Goal: Task Accomplishment & Management: Manage account settings

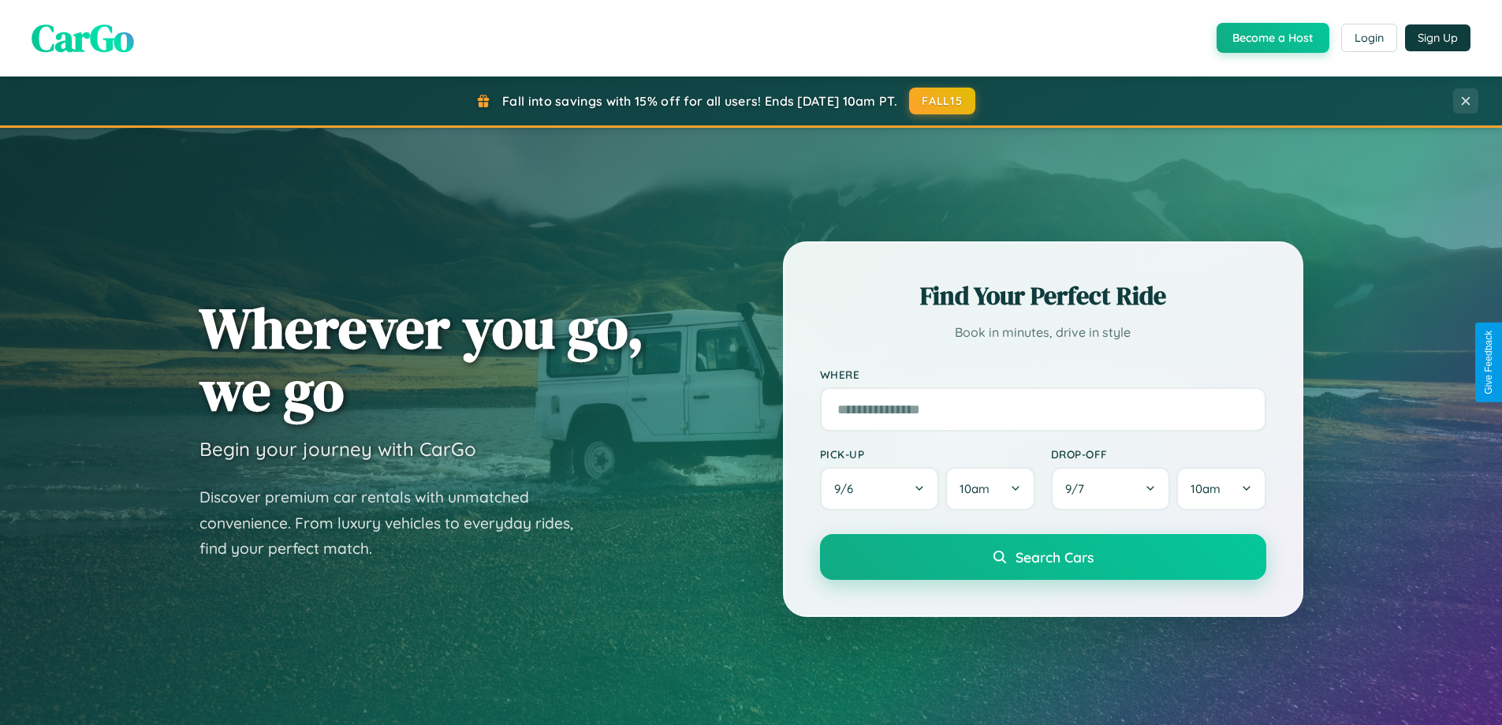
scroll to position [1085, 0]
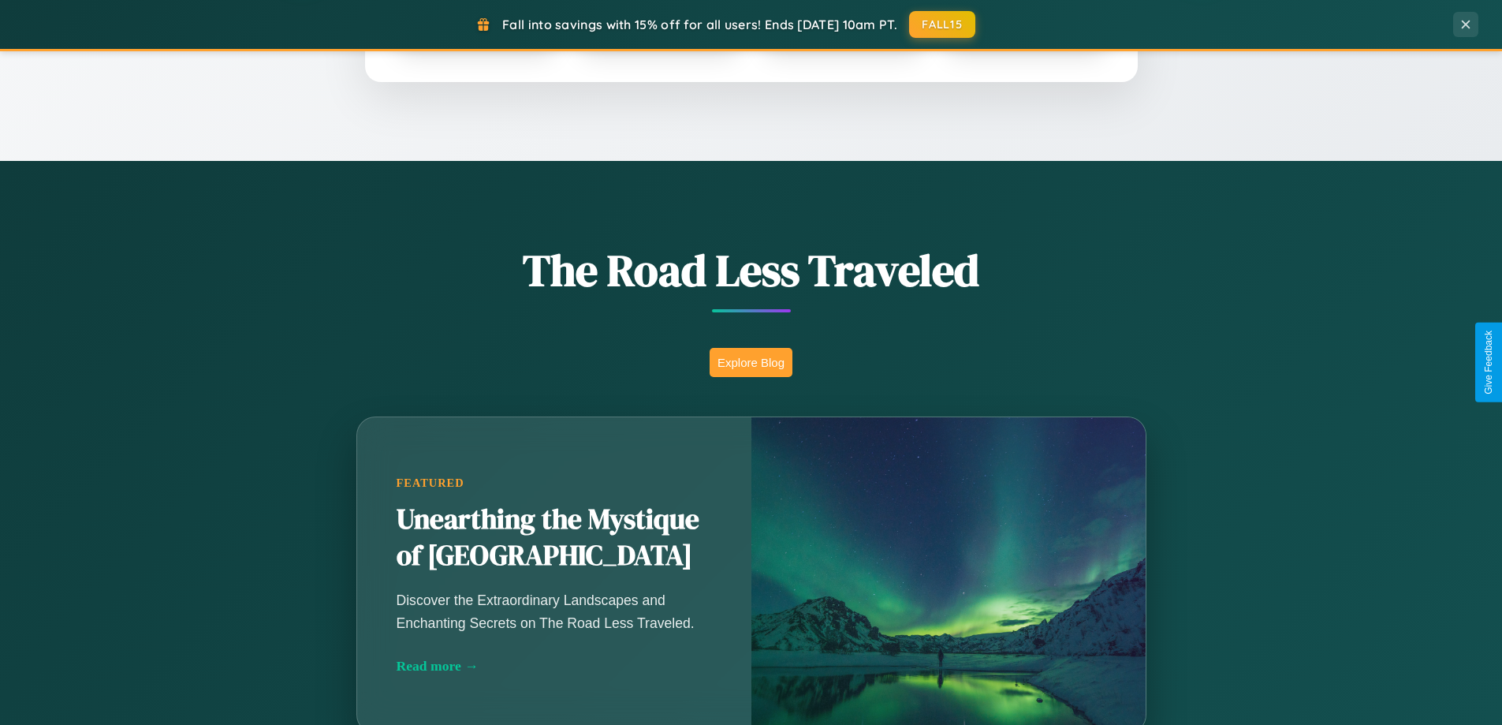
click at [751, 362] on button "Explore Blog" at bounding box center [751, 362] width 83 height 29
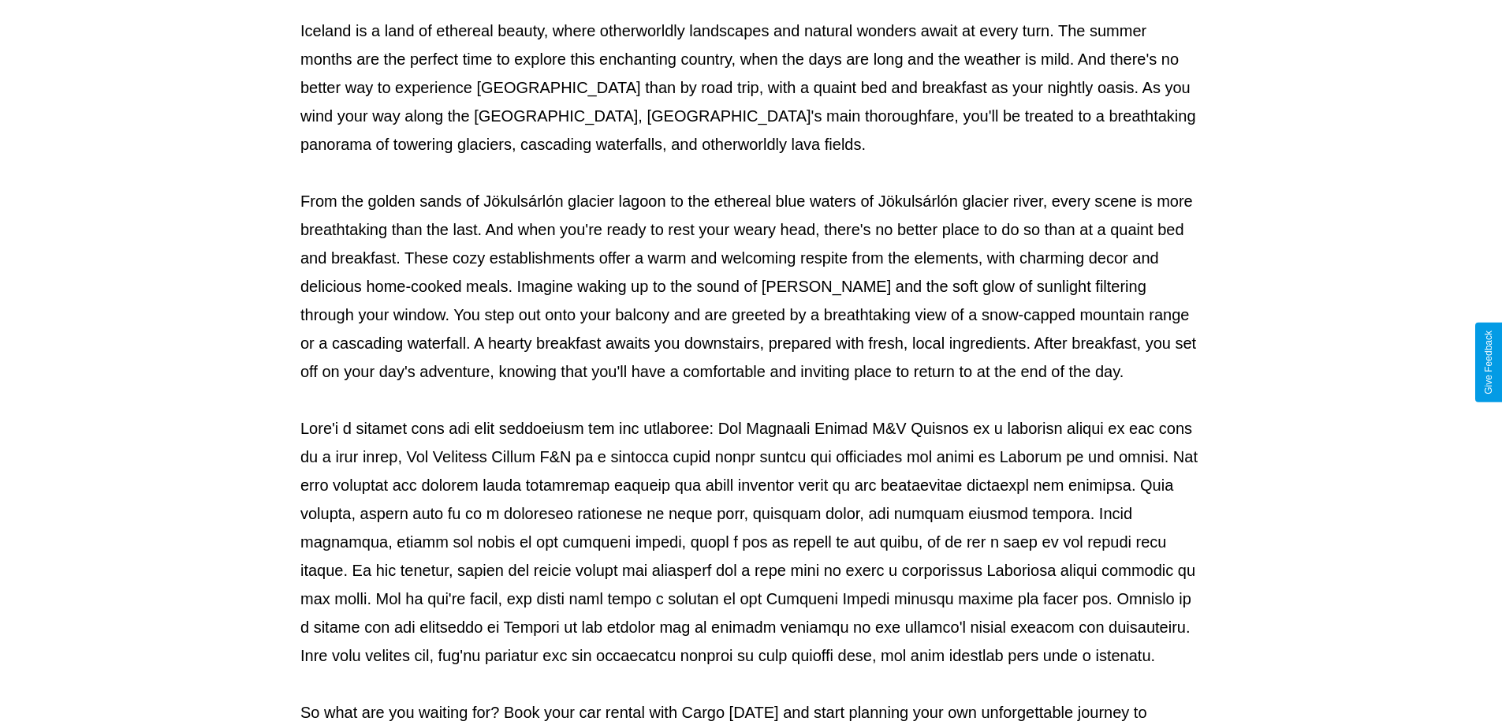
scroll to position [510, 0]
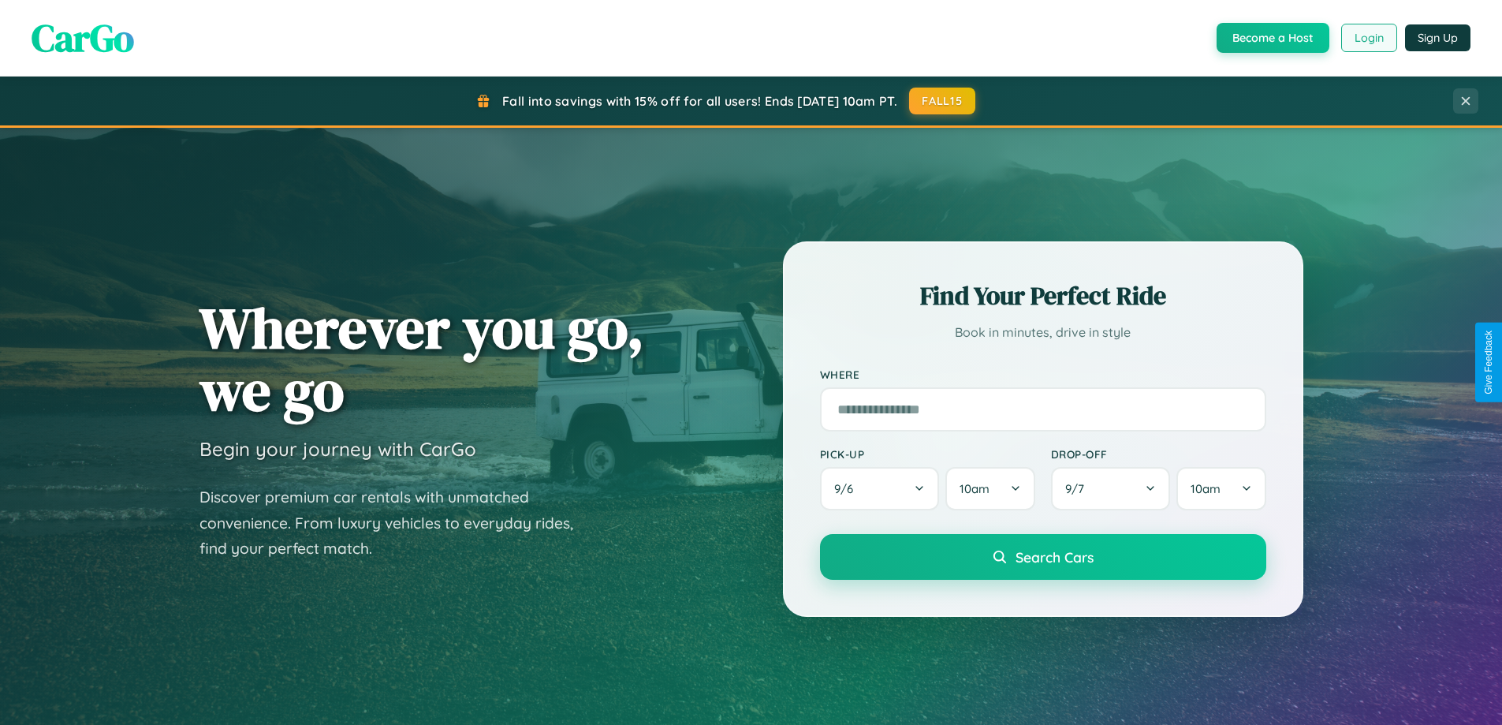
click at [1368, 38] on button "Login" at bounding box center [1369, 38] width 56 height 28
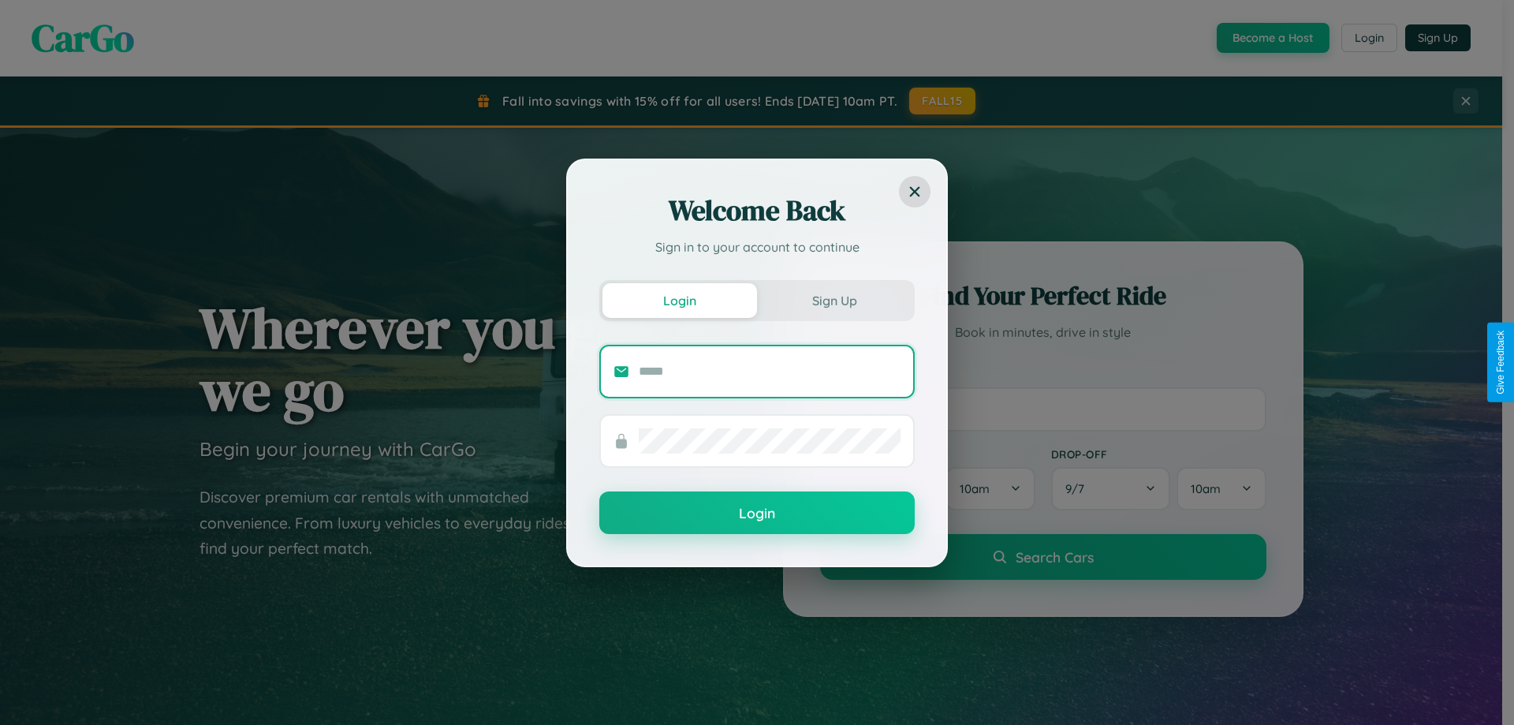
click at [770, 371] on input "text" at bounding box center [770, 371] width 262 height 25
type input "**********"
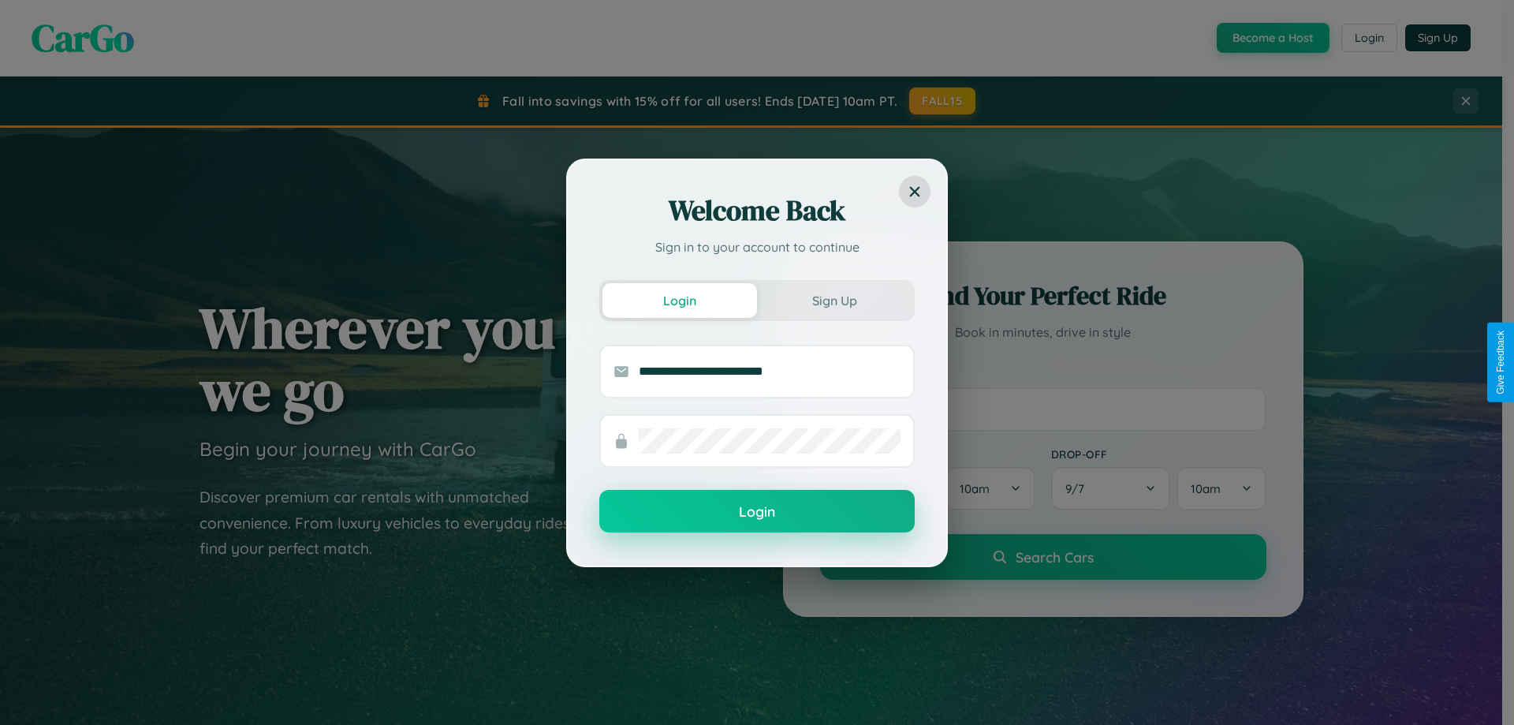
click at [757, 512] on button "Login" at bounding box center [756, 511] width 315 height 43
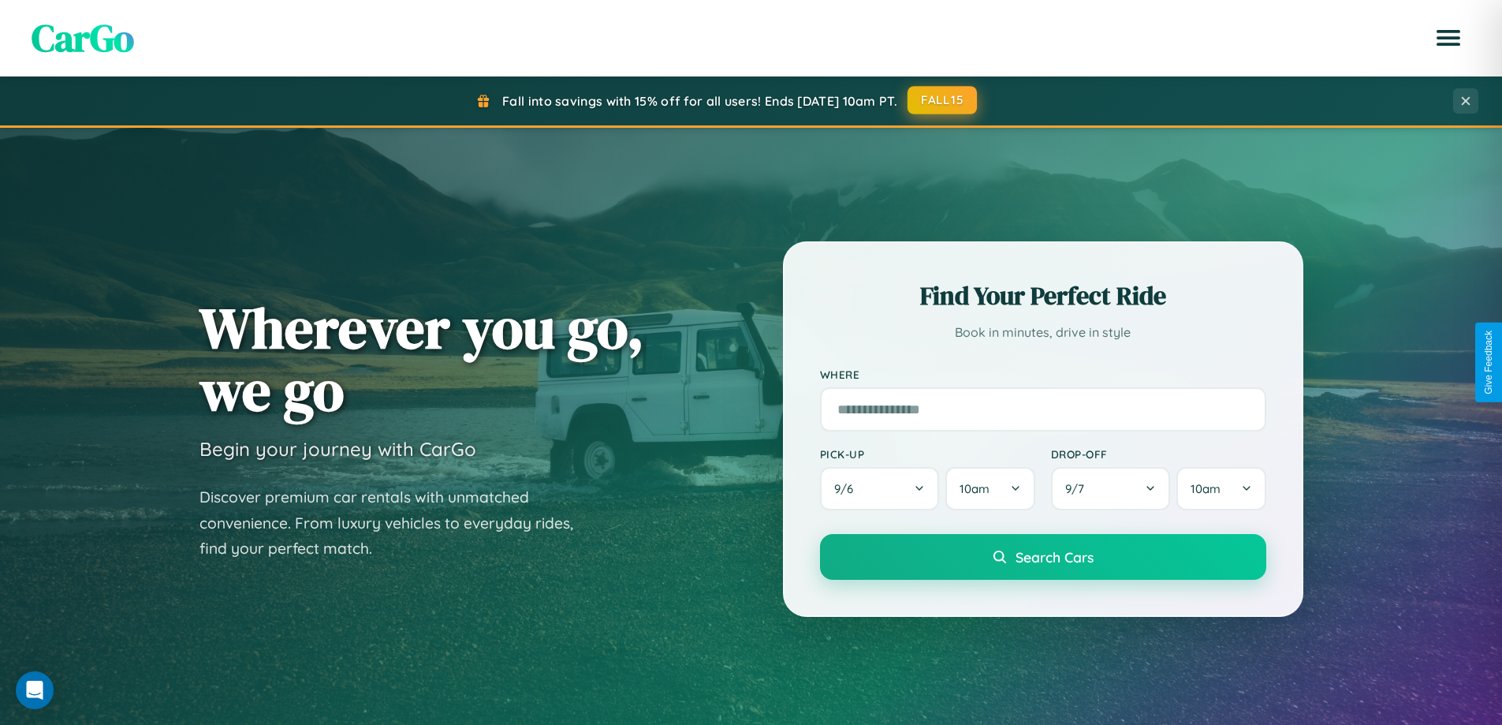
click at [943, 100] on button "FALL15" at bounding box center [942, 100] width 69 height 28
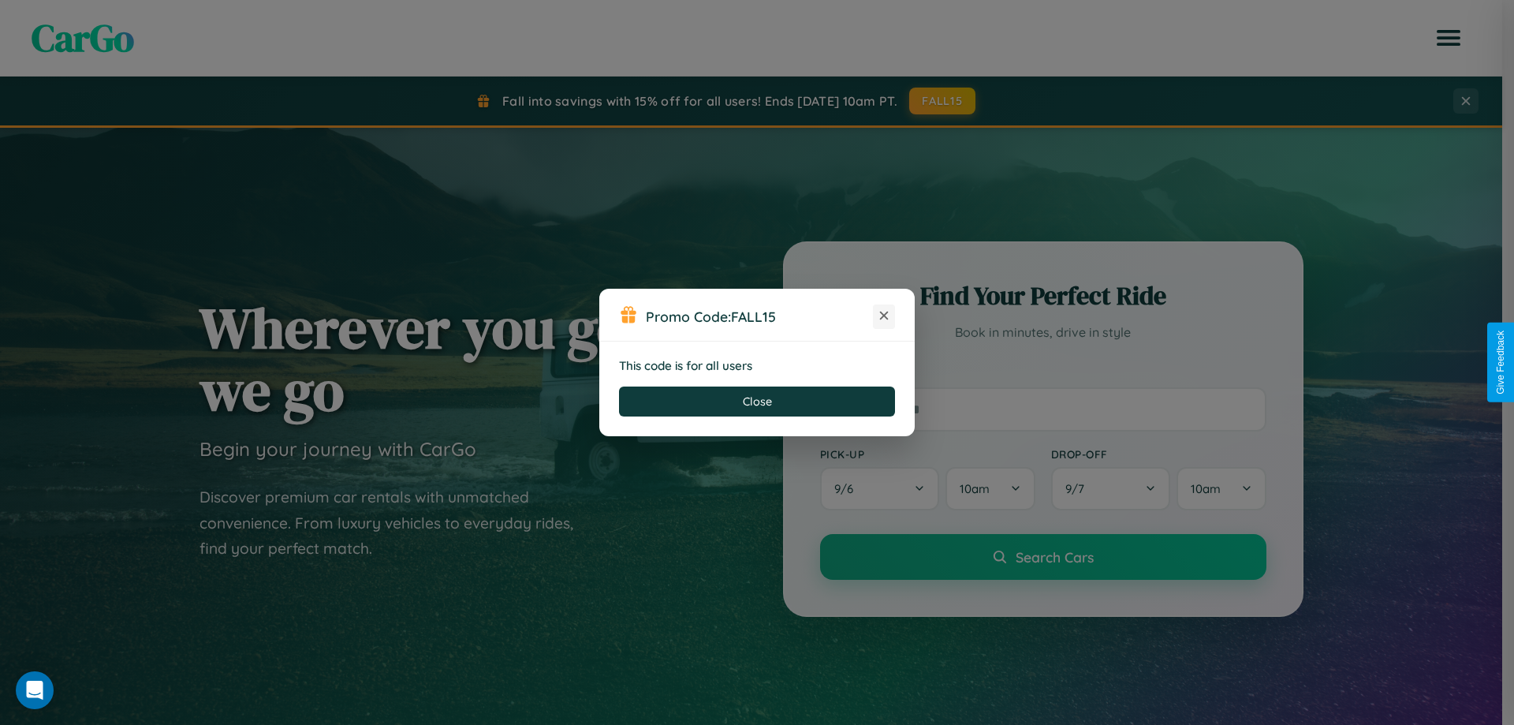
click at [884, 316] on icon at bounding box center [884, 316] width 16 height 16
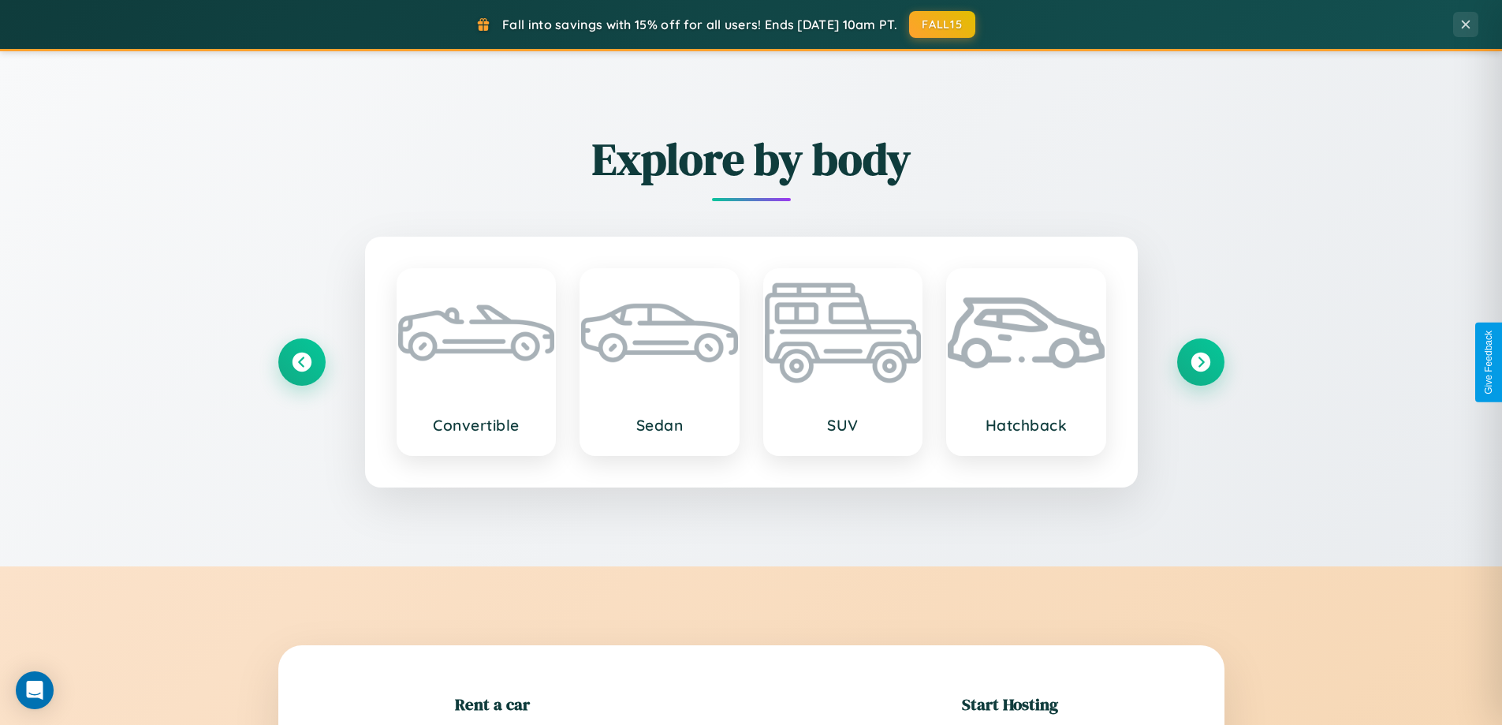
scroll to position [341, 0]
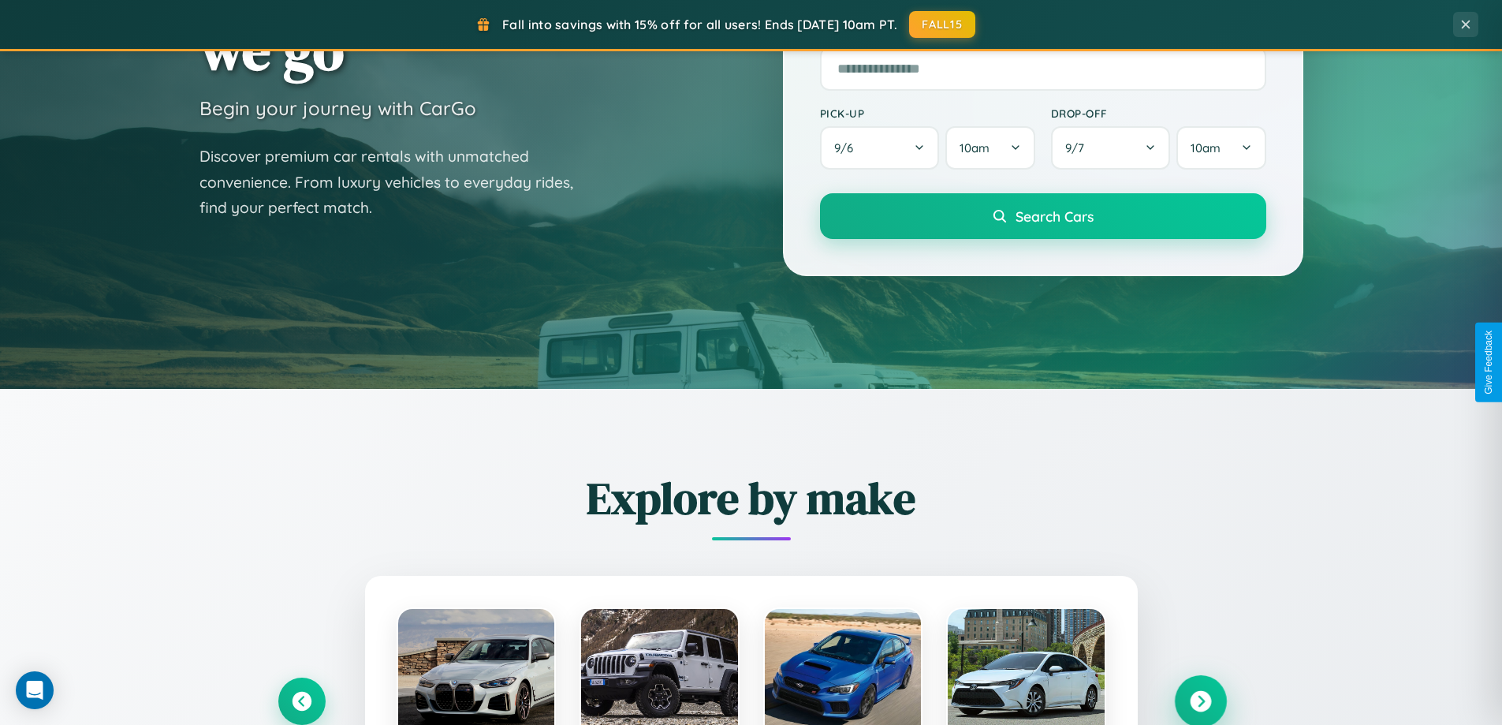
click at [1200, 701] on icon at bounding box center [1200, 701] width 21 height 21
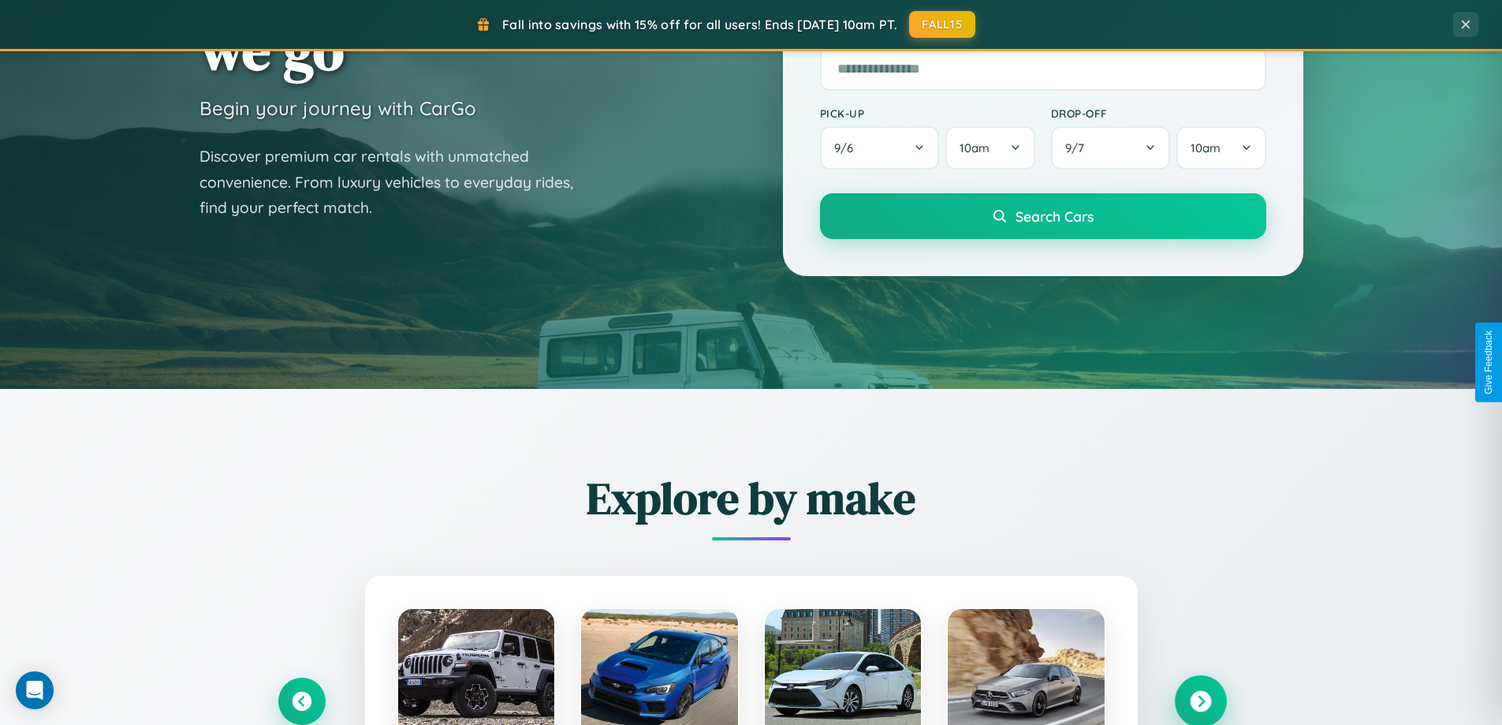
click at [1200, 699] on icon at bounding box center [1200, 701] width 21 height 21
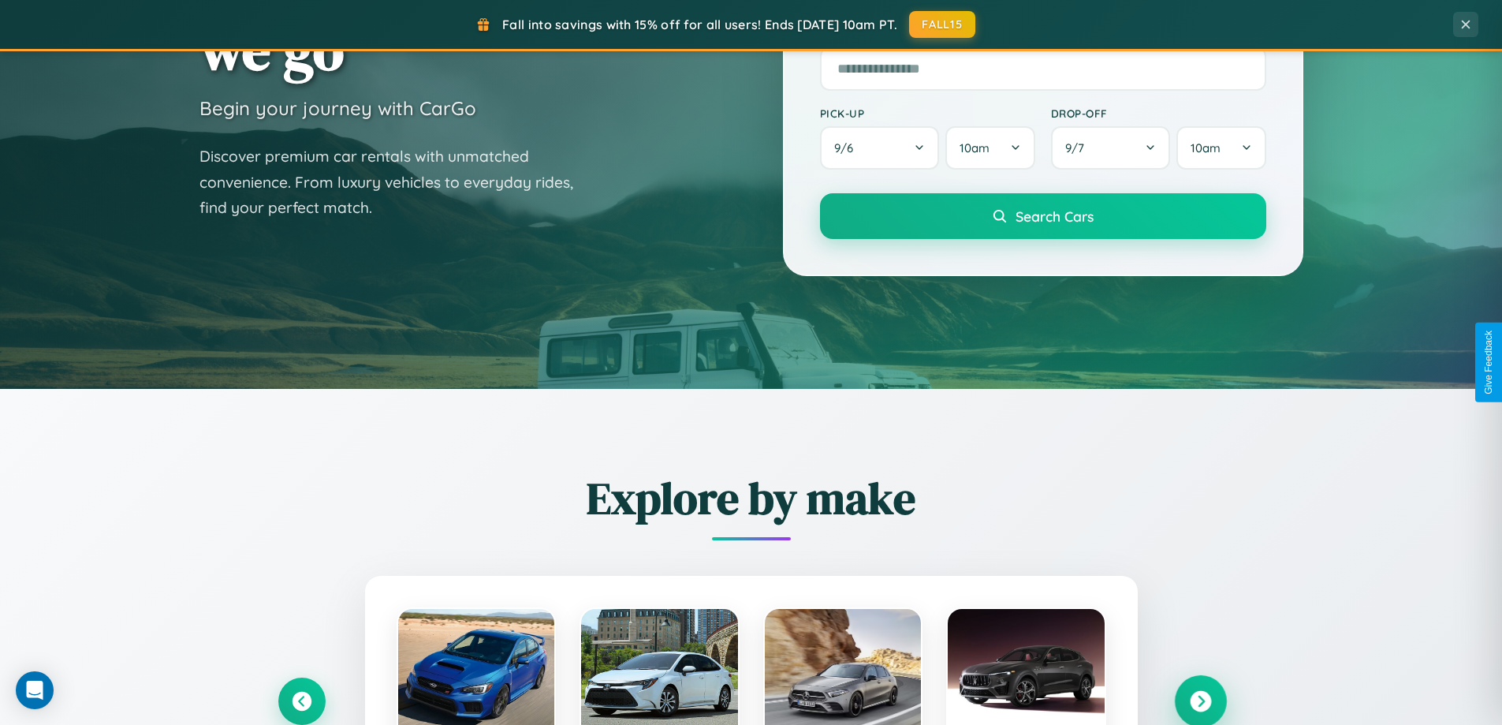
click at [1200, 699] on icon at bounding box center [1200, 701] width 21 height 21
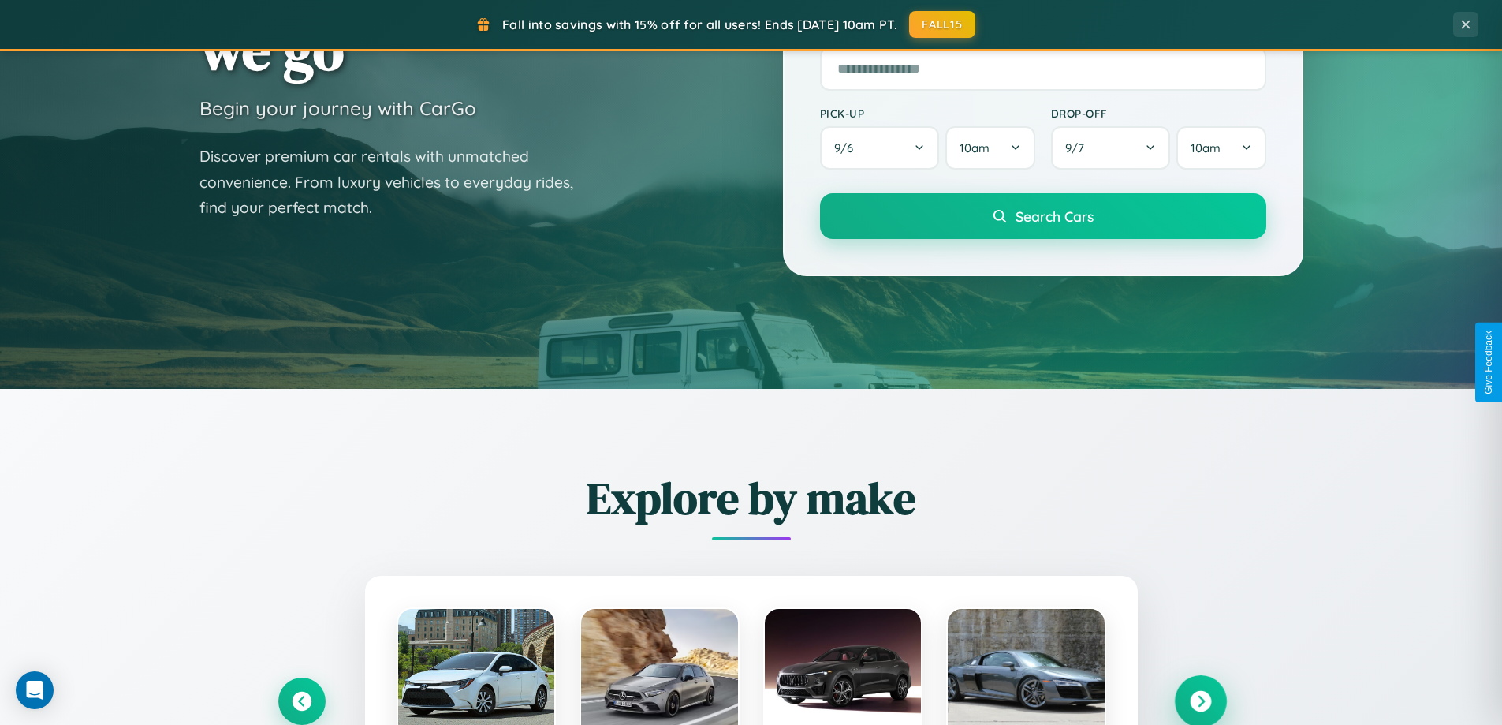
click at [1200, 699] on icon at bounding box center [1200, 701] width 21 height 21
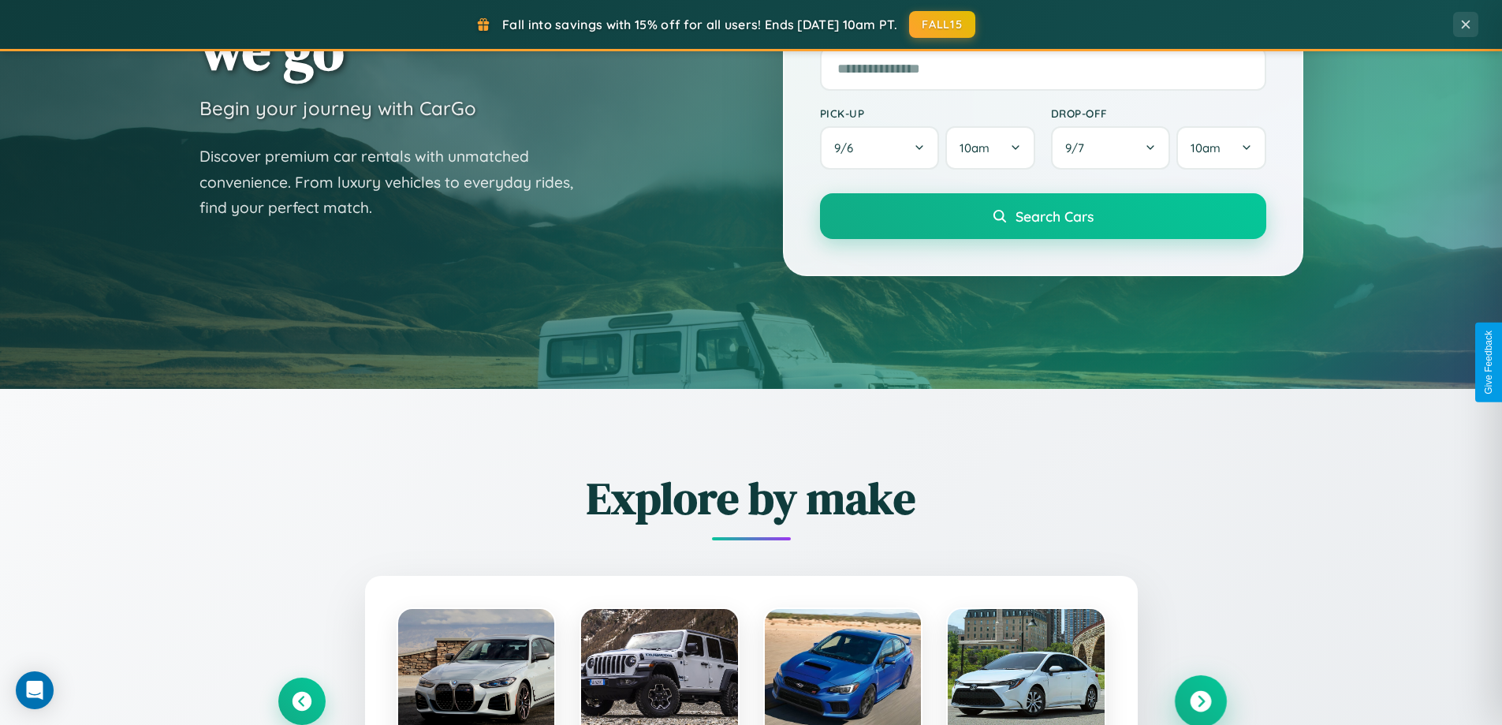
click at [1200, 699] on icon at bounding box center [1200, 701] width 21 height 21
